Goal: Understand process/instructions: Learn how to perform a task or action

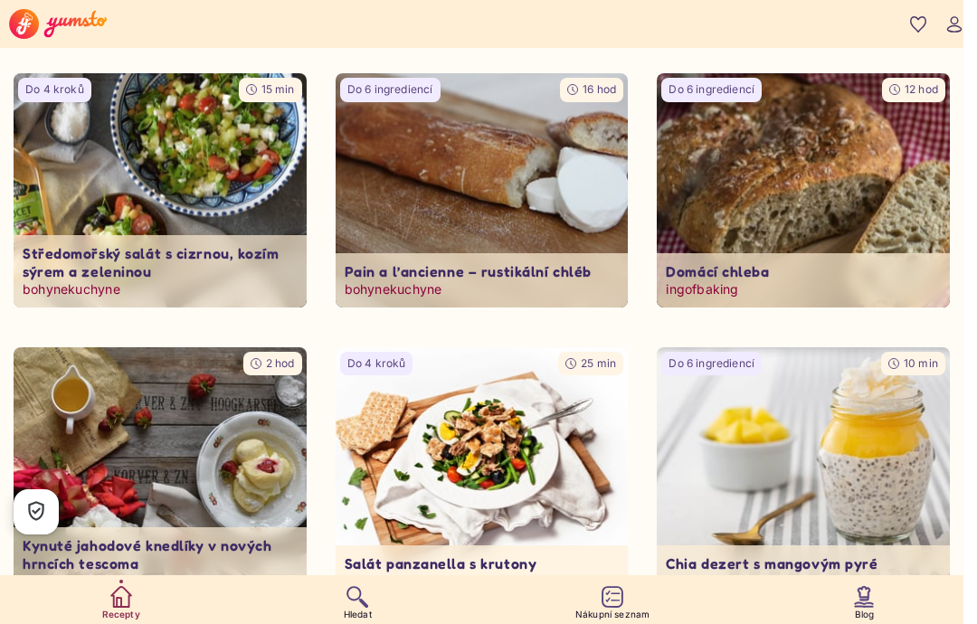
scroll to position [1127, 0]
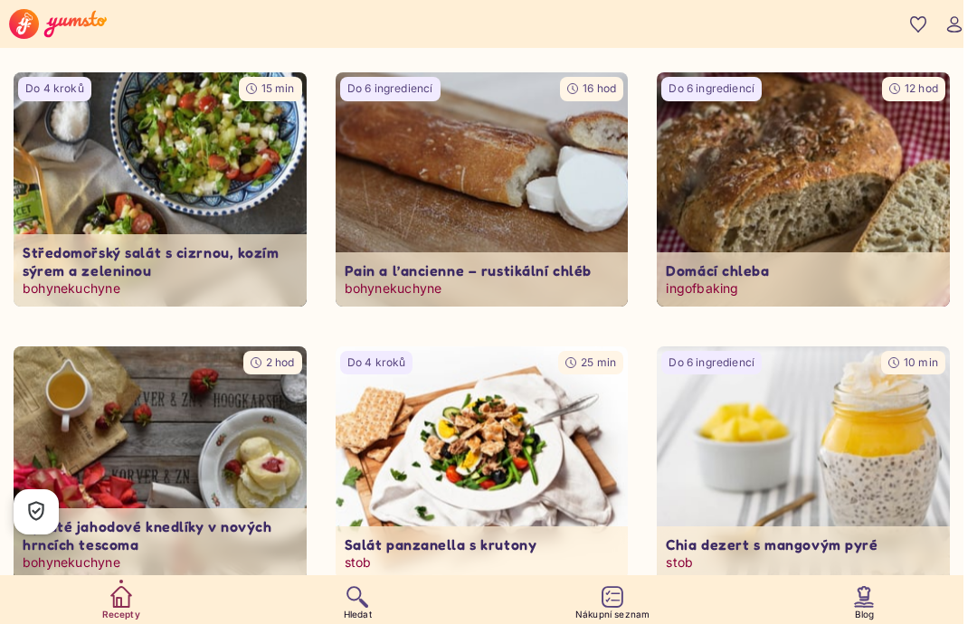
click at [845, 204] on img at bounding box center [802, 189] width 307 height 246
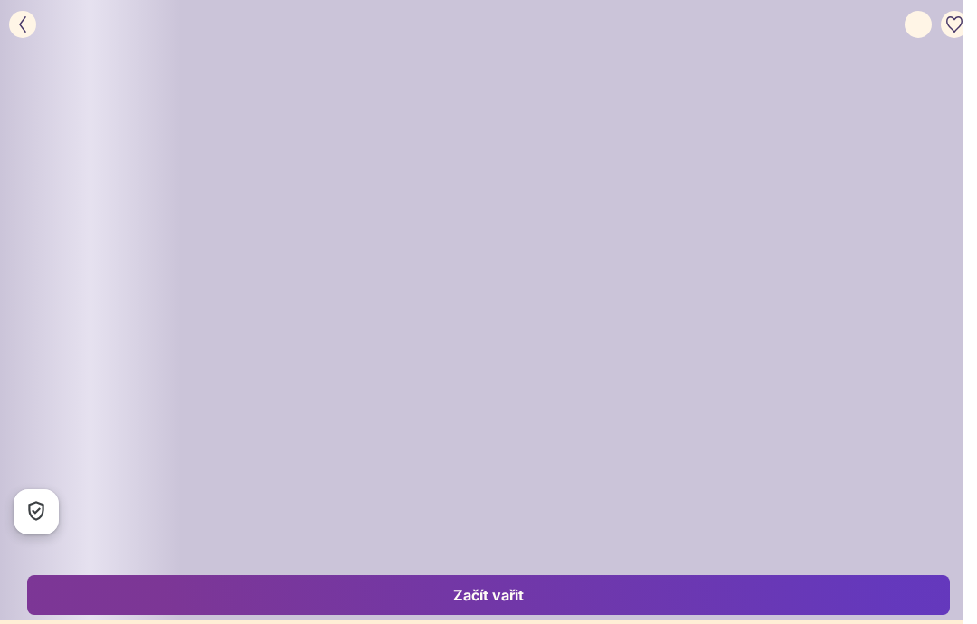
type input "**"
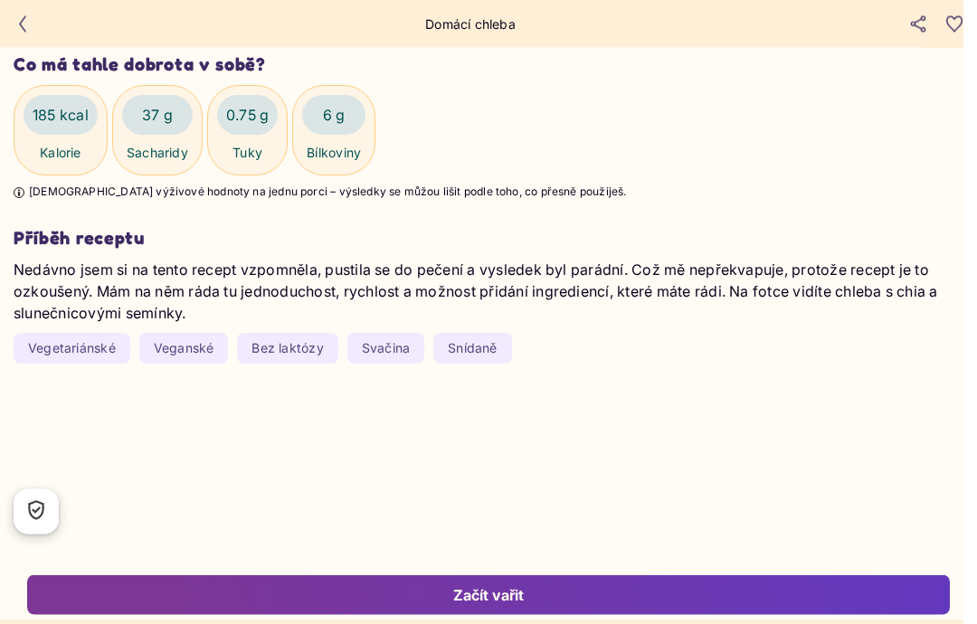
scroll to position [2196, 0]
click at [838, 312] on p "Nedávno jsem si na tento recept vzpomněla, pustila se do pečení a vysledek byl …" at bounding box center [494, 291] width 960 height 65
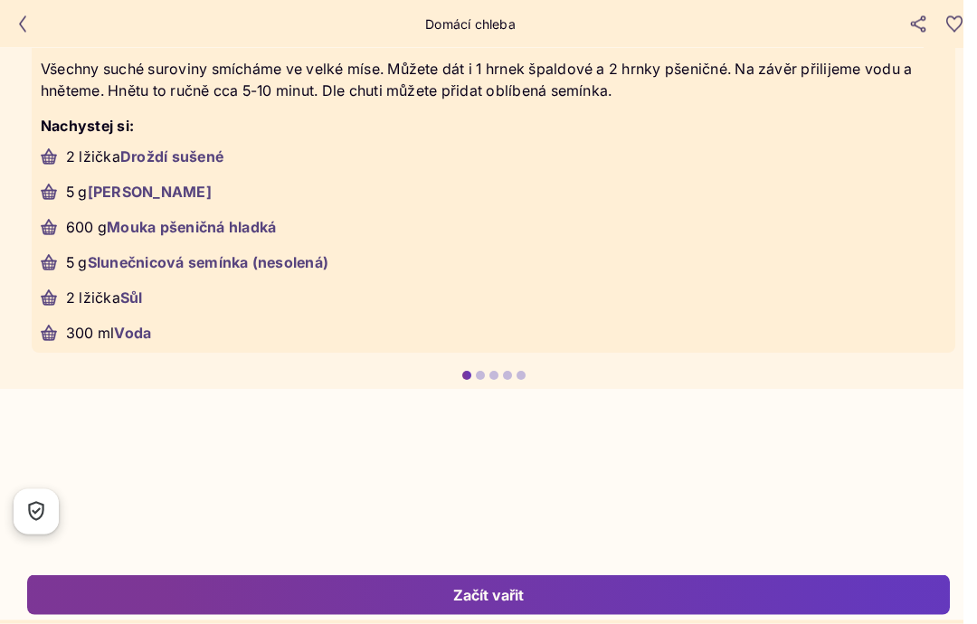
scroll to position [3607, 0]
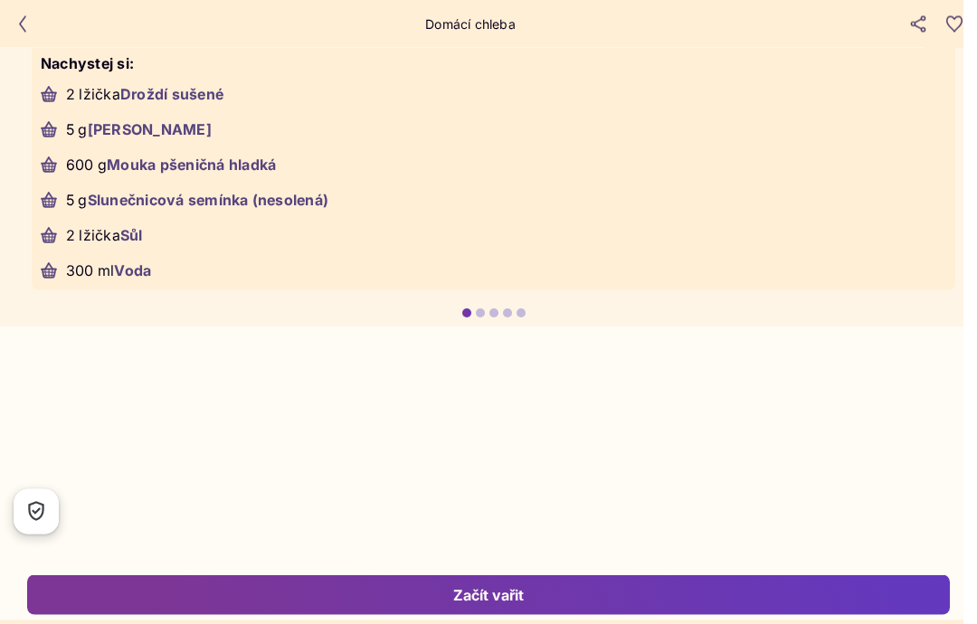
click at [492, 318] on div at bounding box center [493, 313] width 9 height 9
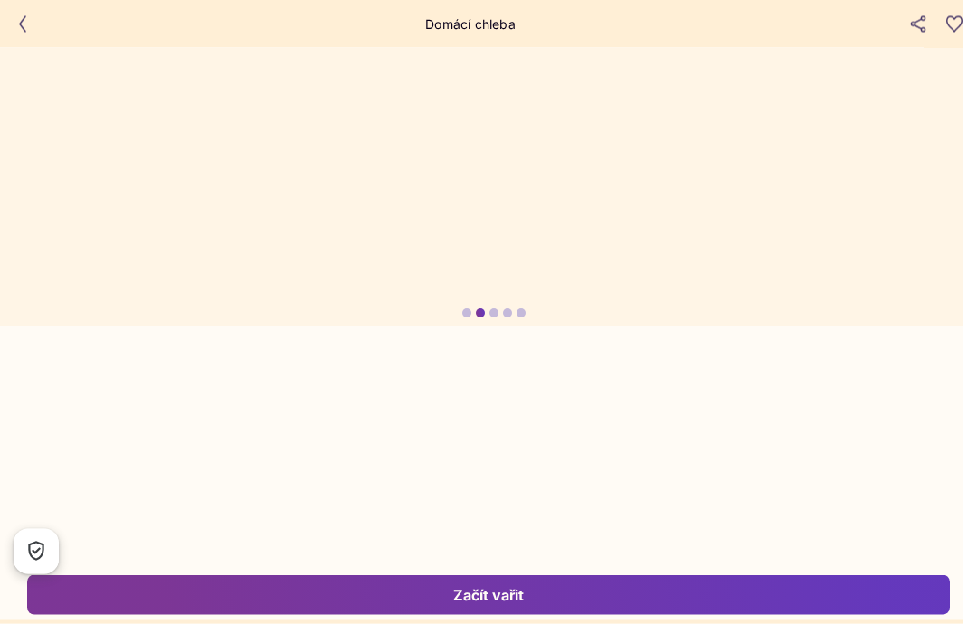
scroll to position [3608, 0]
click at [526, 317] on yumsto-carousel-item-dots at bounding box center [493, 312] width 987 height 9
click at [517, 317] on div at bounding box center [520, 312] width 9 height 9
click at [505, 317] on div at bounding box center [507, 312] width 9 height 9
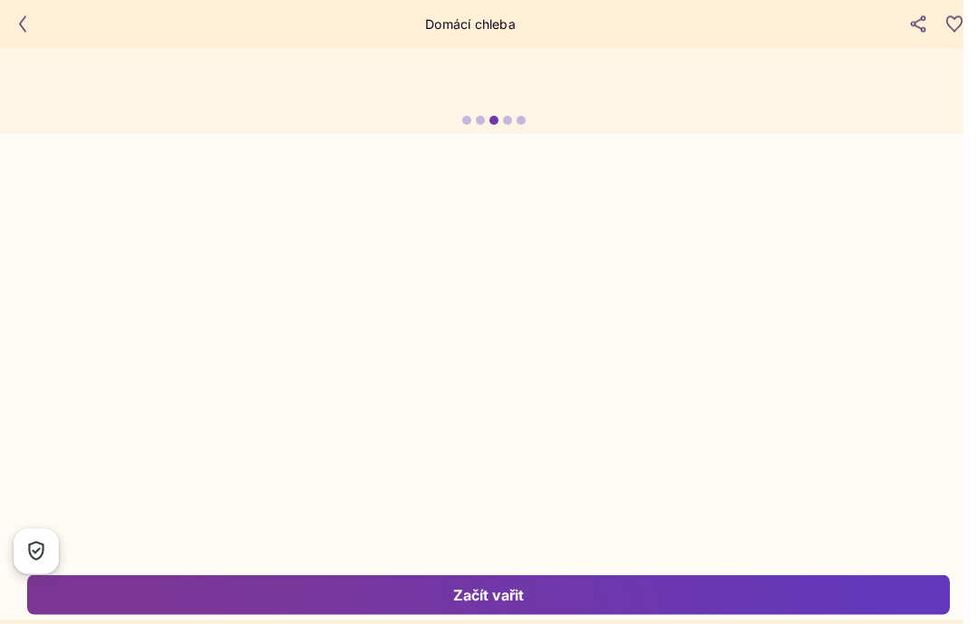
scroll to position [3813, 0]
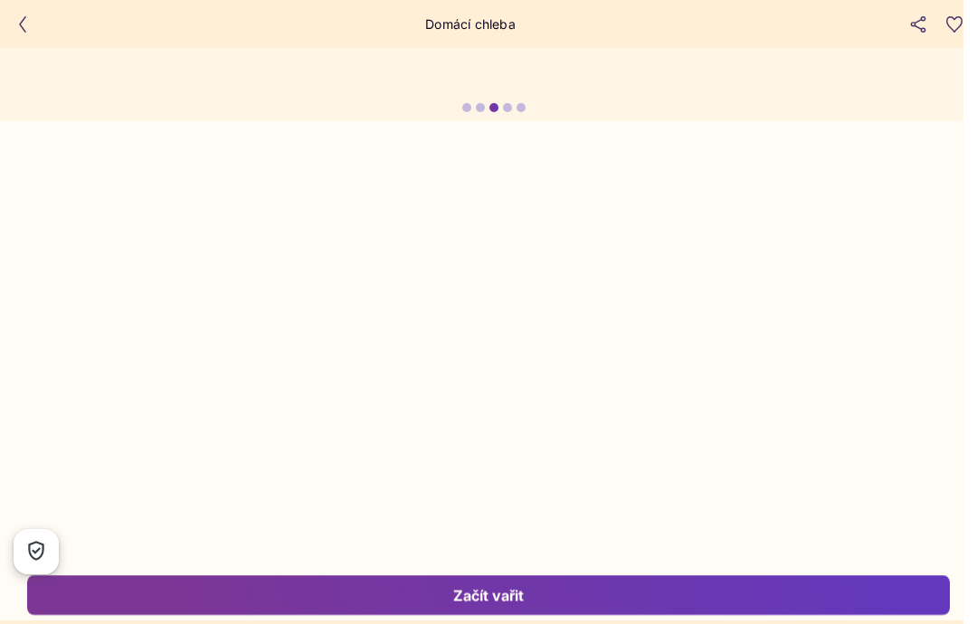
click at [483, 615] on button "Začít vařit" at bounding box center [488, 595] width 922 height 40
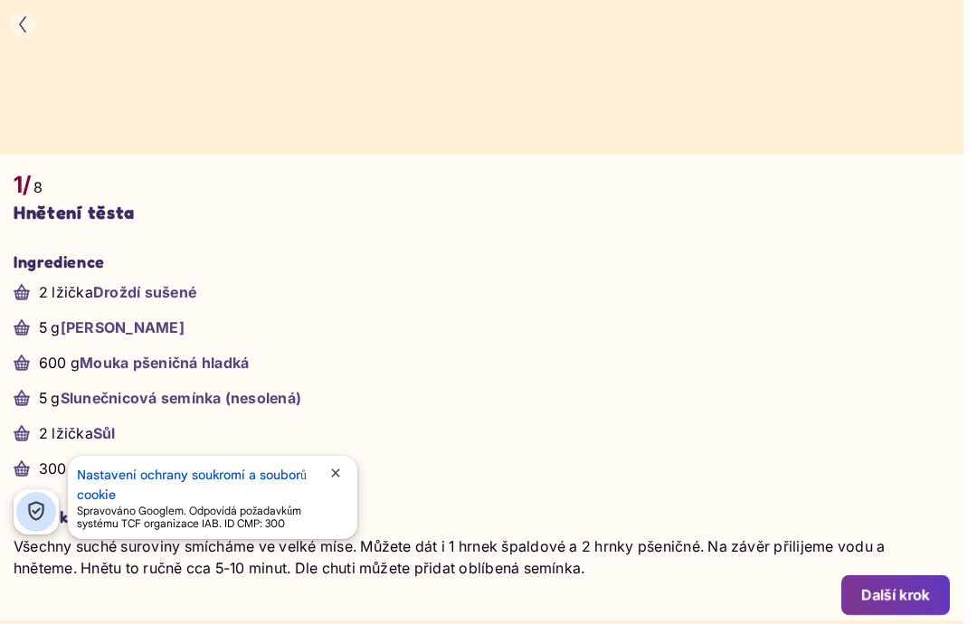
scroll to position [505, 0]
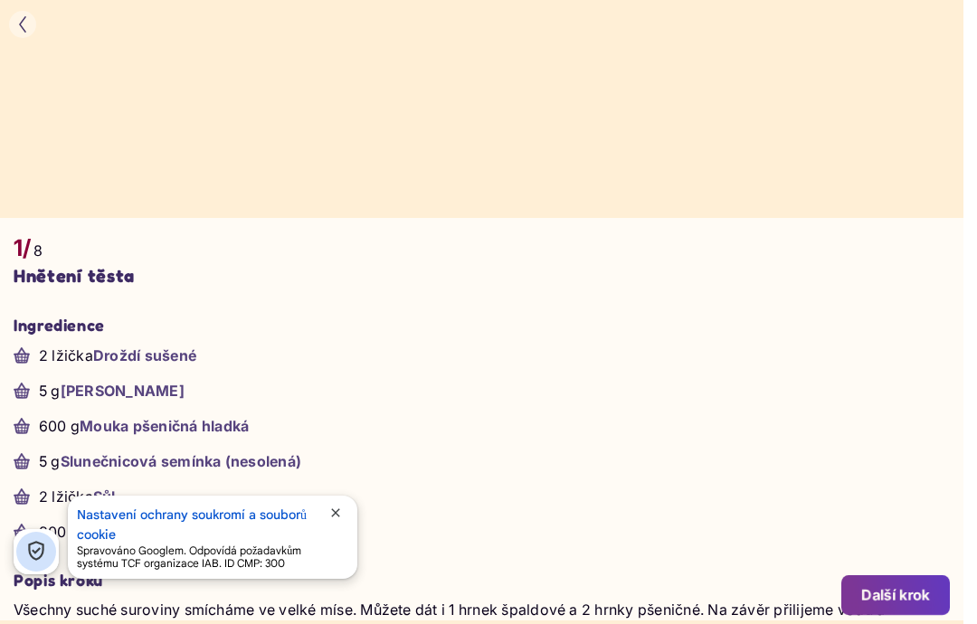
click at [346, 524] on button "close" at bounding box center [335, 514] width 25 height 19
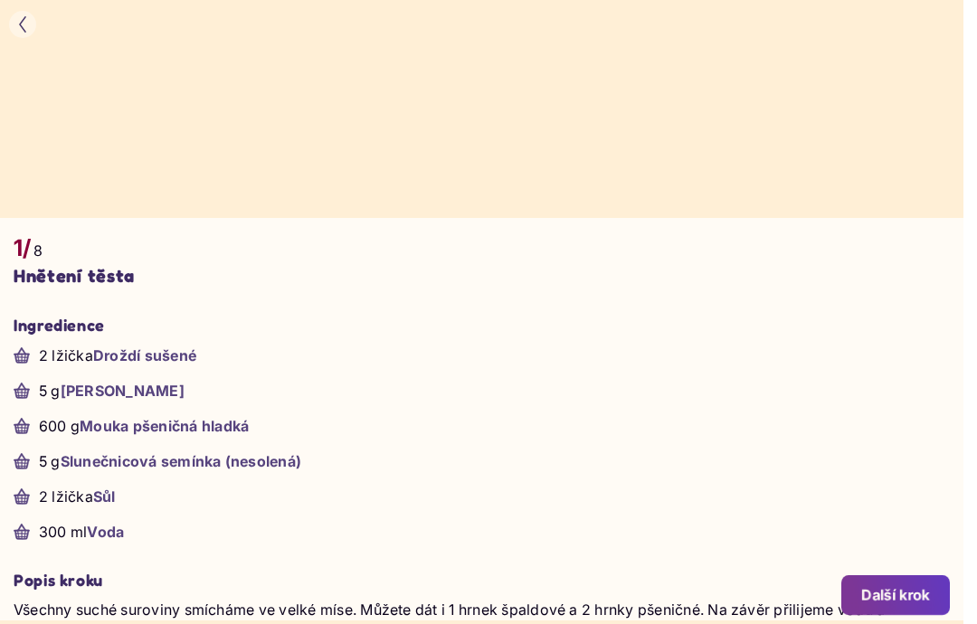
scroll to position [577, 0]
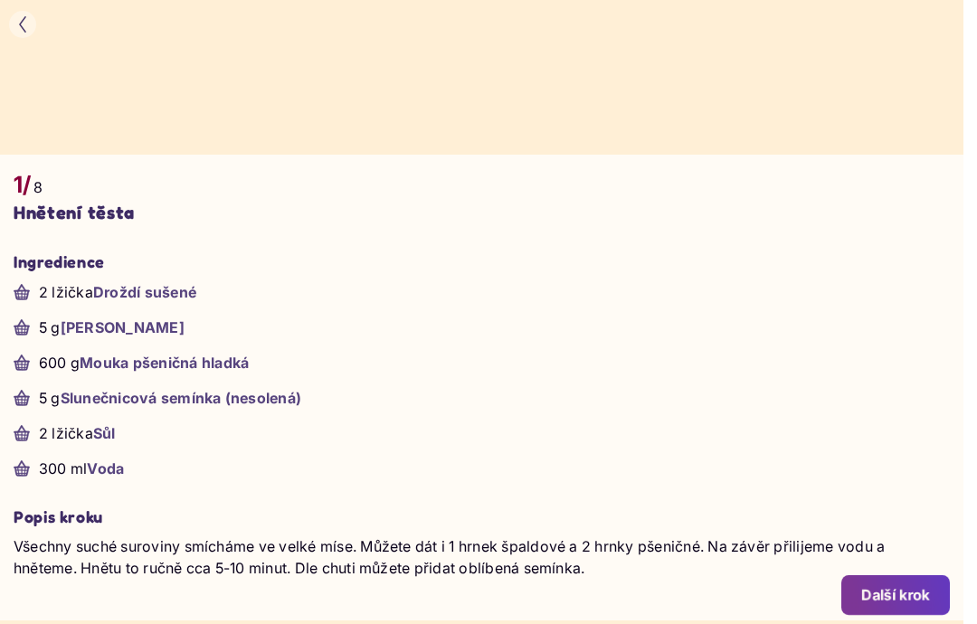
click at [894, 581] on button "Další krok" at bounding box center [895, 595] width 109 height 40
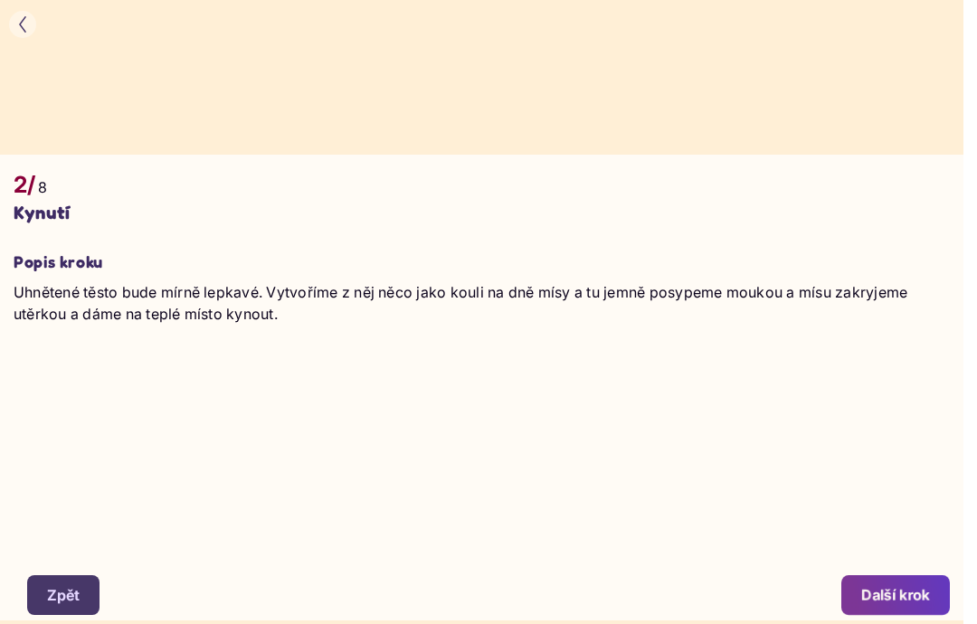
click at [914, 579] on button "Další krok" at bounding box center [895, 595] width 109 height 40
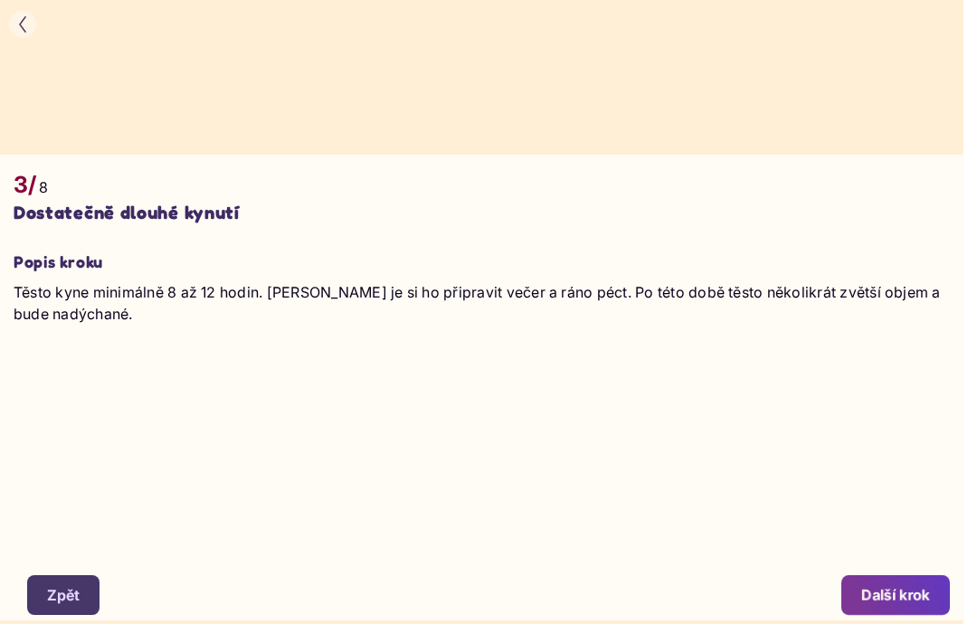
click at [917, 590] on div "Další krok" at bounding box center [895, 595] width 69 height 20
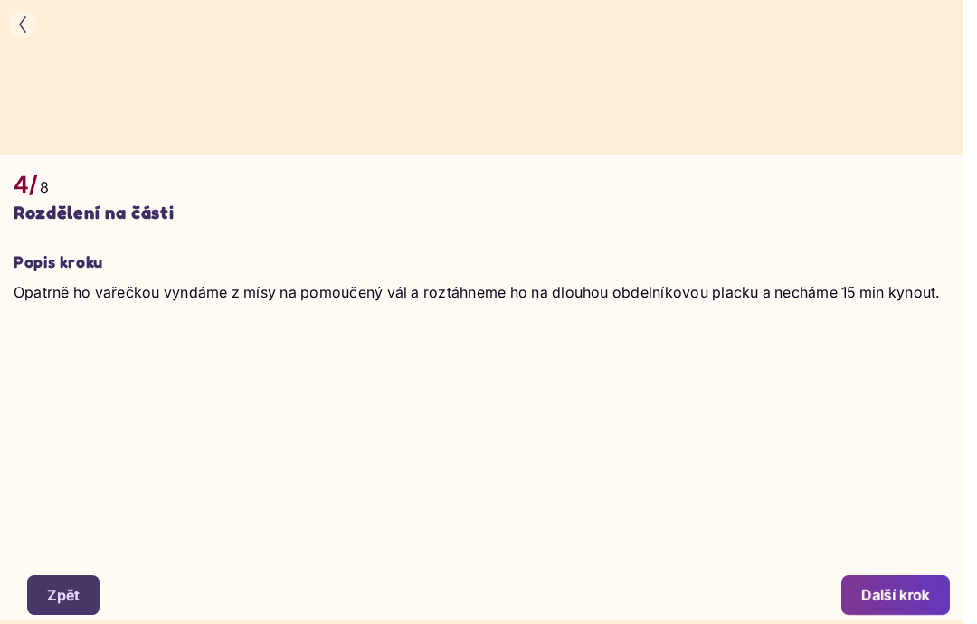
click at [912, 591] on div "Další krok" at bounding box center [895, 595] width 69 height 20
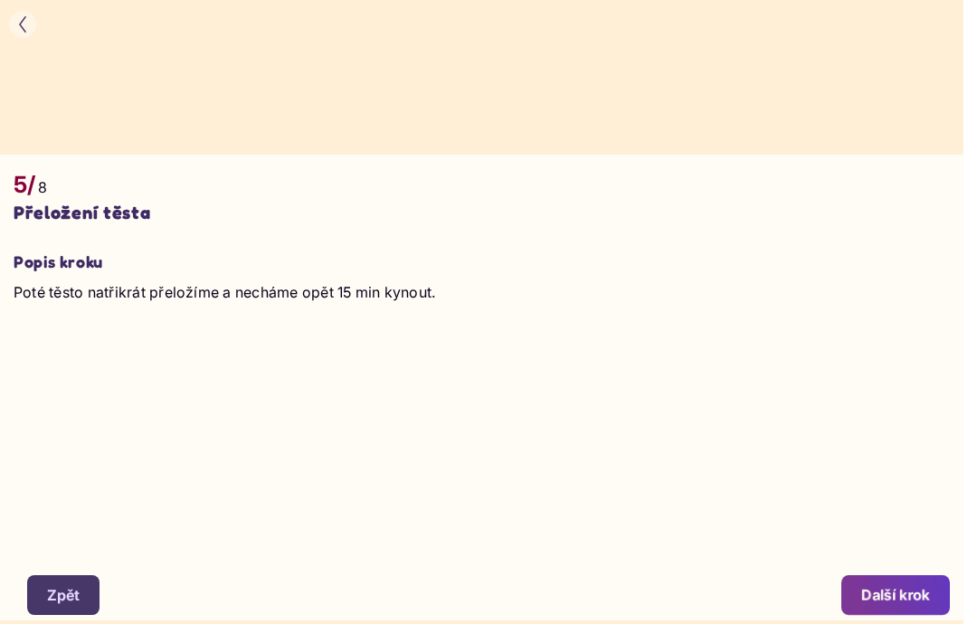
click at [913, 592] on div "Další krok" at bounding box center [895, 595] width 69 height 20
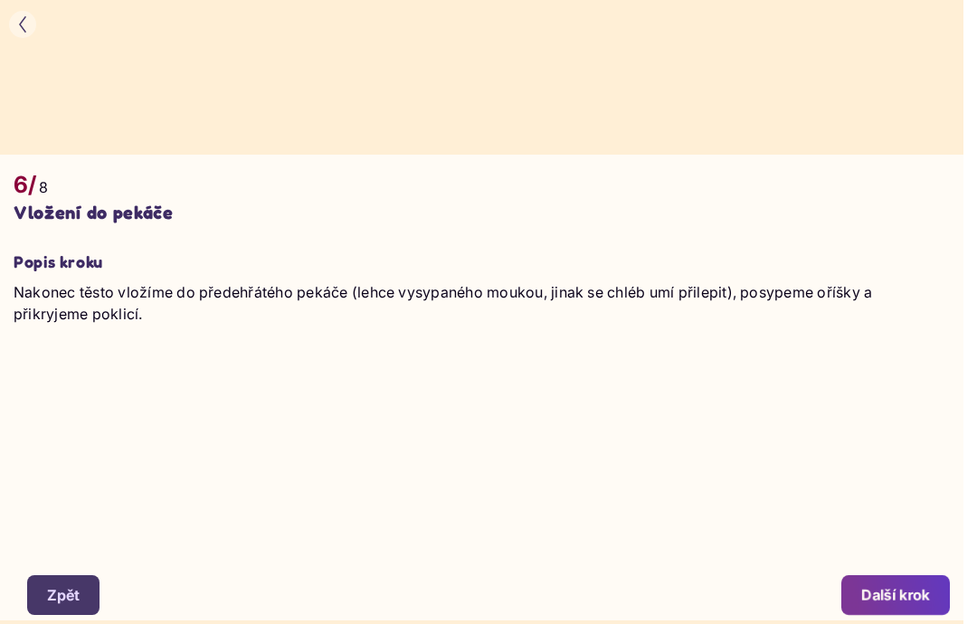
click at [915, 604] on div "Další krok" at bounding box center [895, 595] width 69 height 20
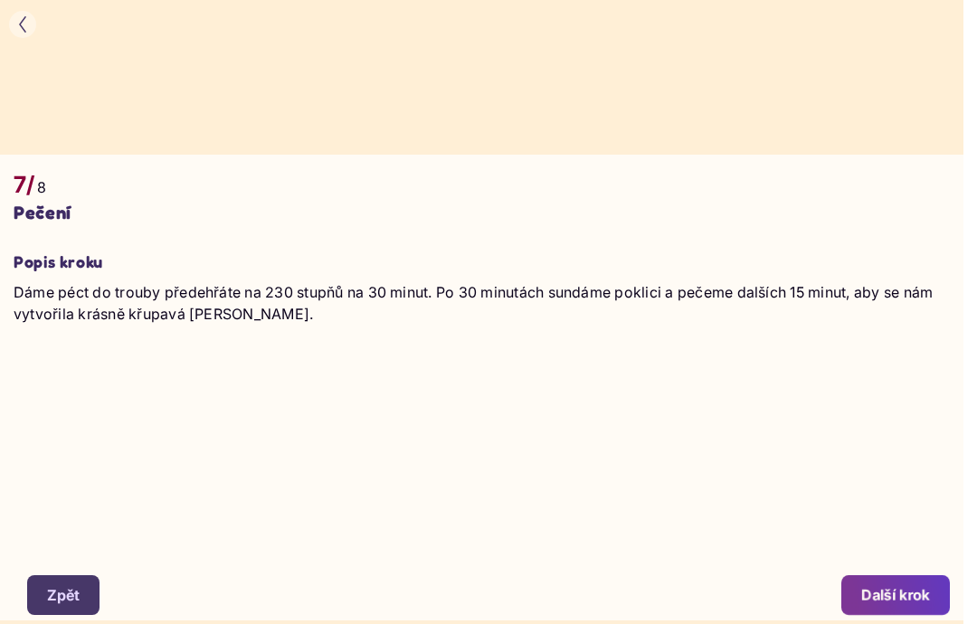
click at [920, 588] on div "Další krok" at bounding box center [895, 595] width 69 height 20
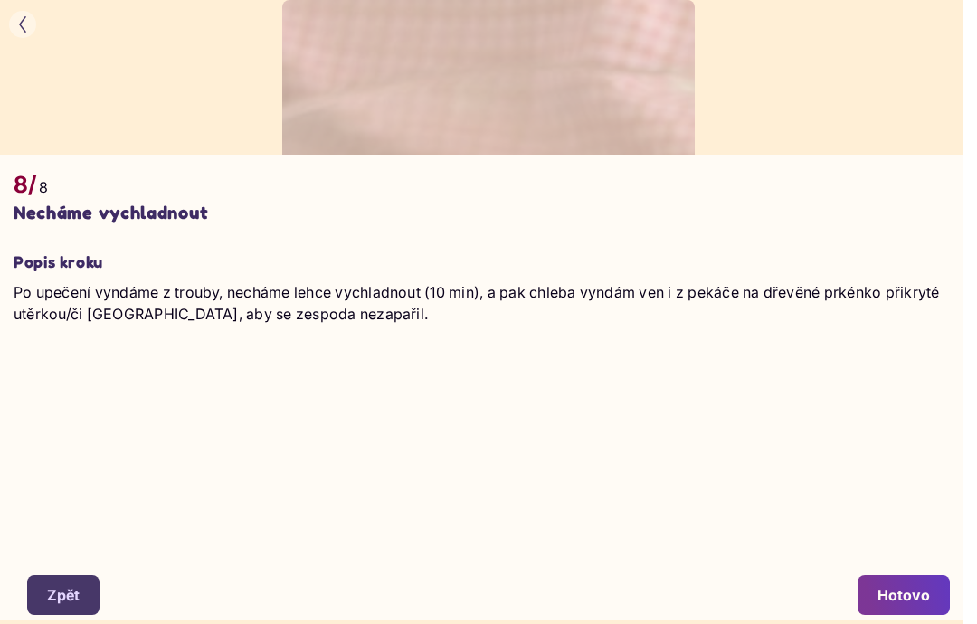
click at [904, 592] on div "Hotovo" at bounding box center [903, 595] width 52 height 20
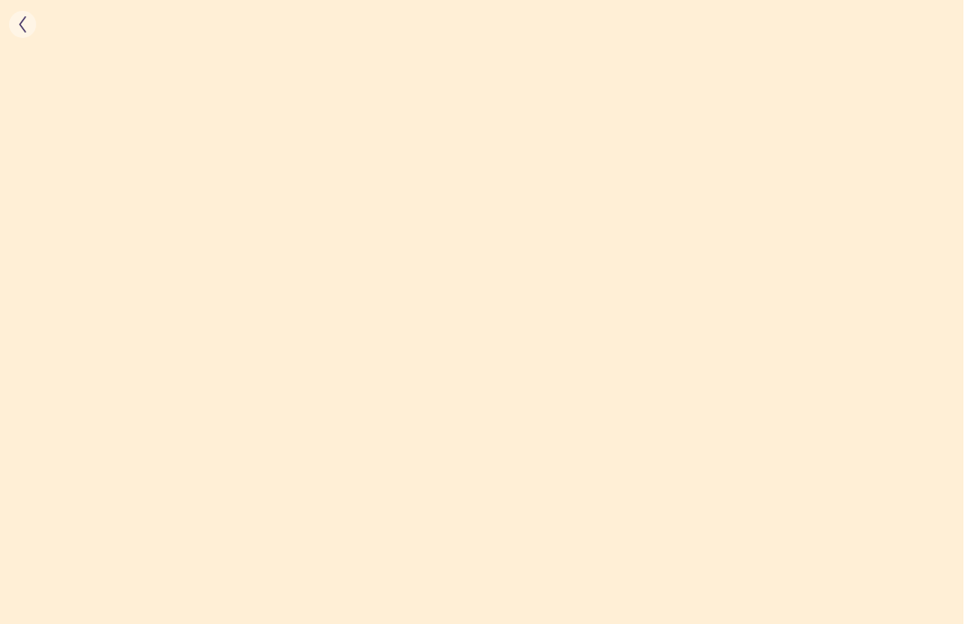
scroll to position [1, 0]
